Goal: Communication & Community: Answer question/provide support

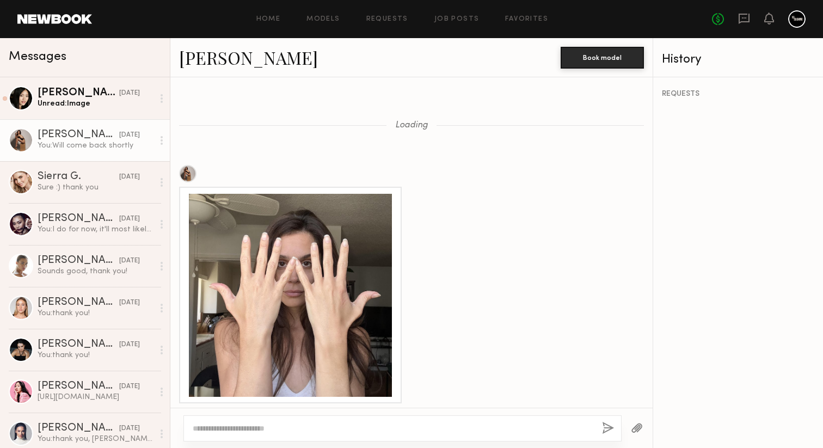
scroll to position [1431, 0]
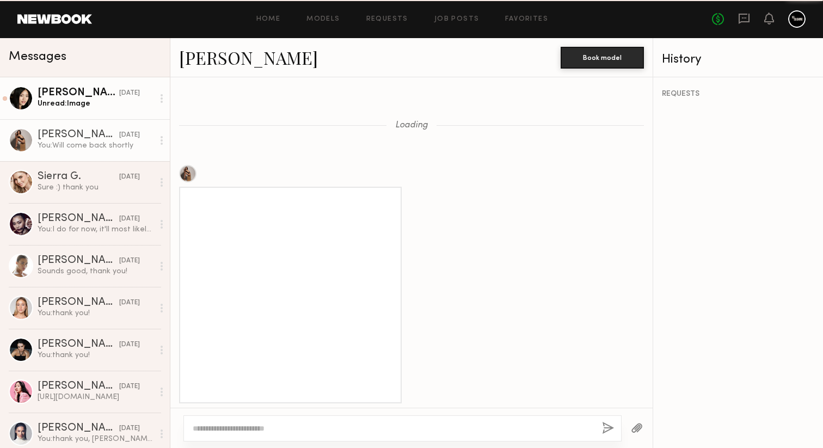
scroll to position [1431, 0]
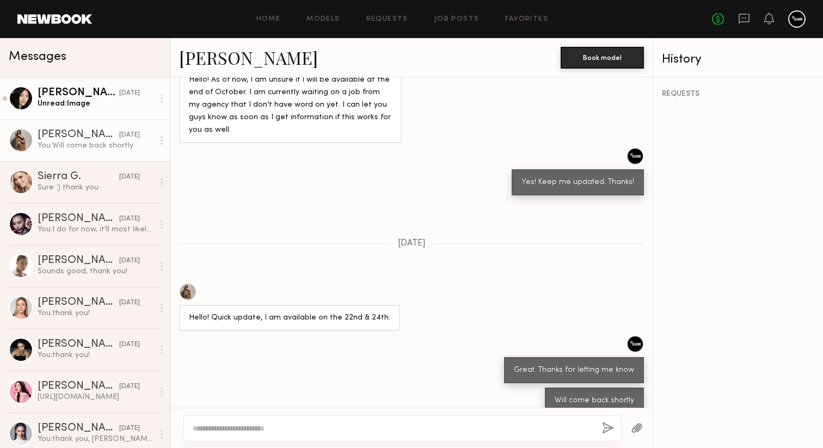
click at [81, 100] on div "Unread: Image" at bounding box center [96, 104] width 116 height 10
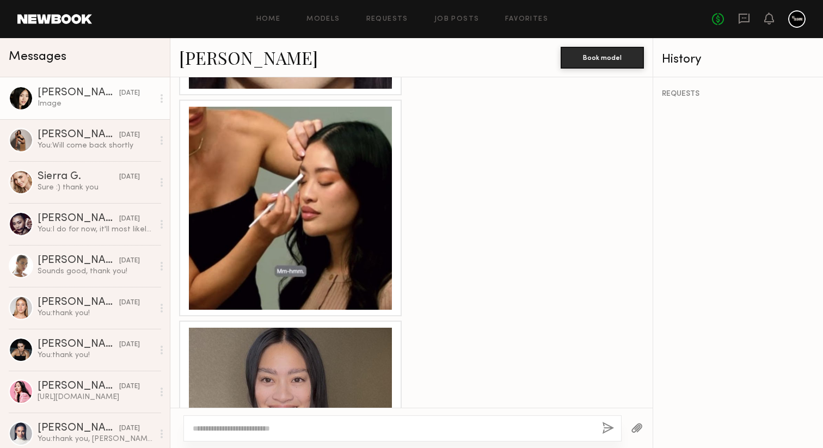
scroll to position [3836, 0]
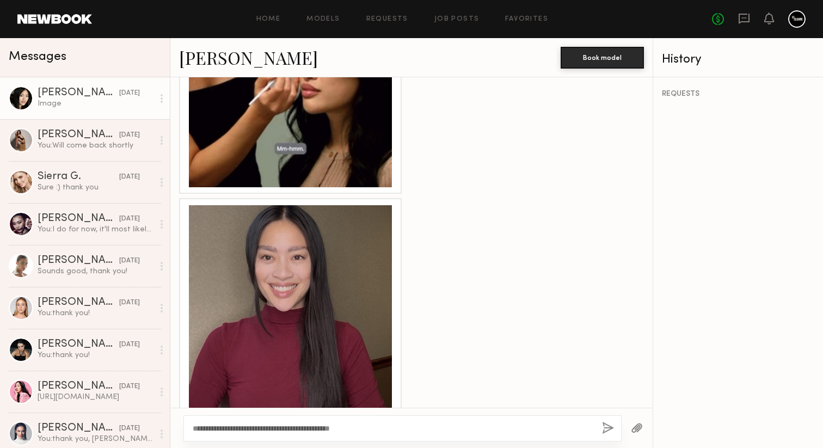
type textarea "**********"
click at [607, 425] on button "button" at bounding box center [608, 429] width 12 height 14
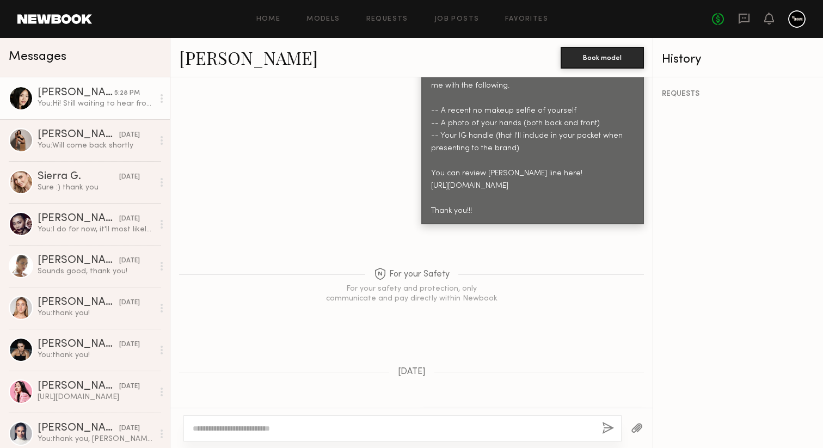
scroll to position [3866, 0]
